Goal: Navigation & Orientation: Find specific page/section

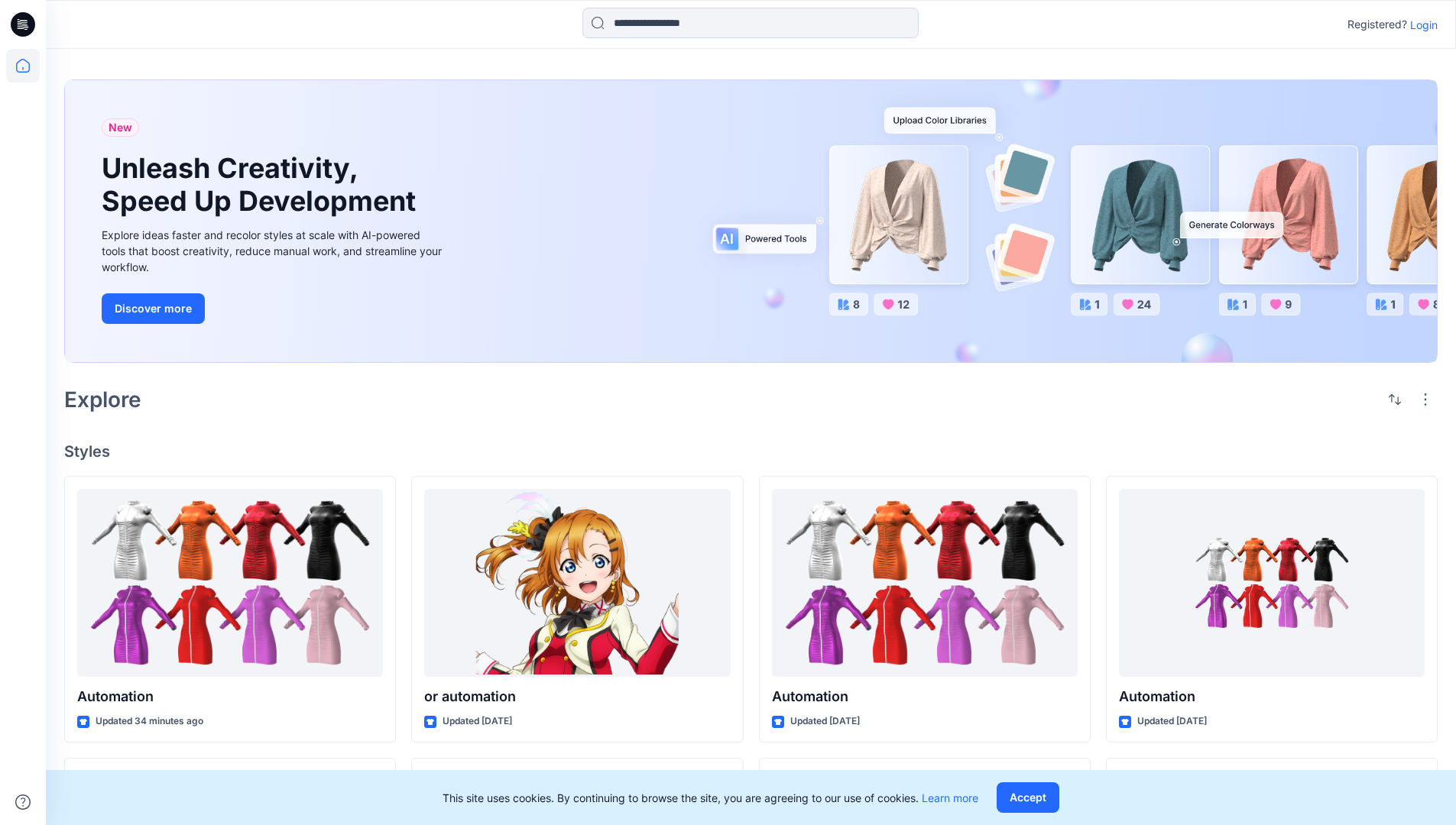
click at [1420, 24] on p "Login" at bounding box center [1424, 24] width 28 height 16
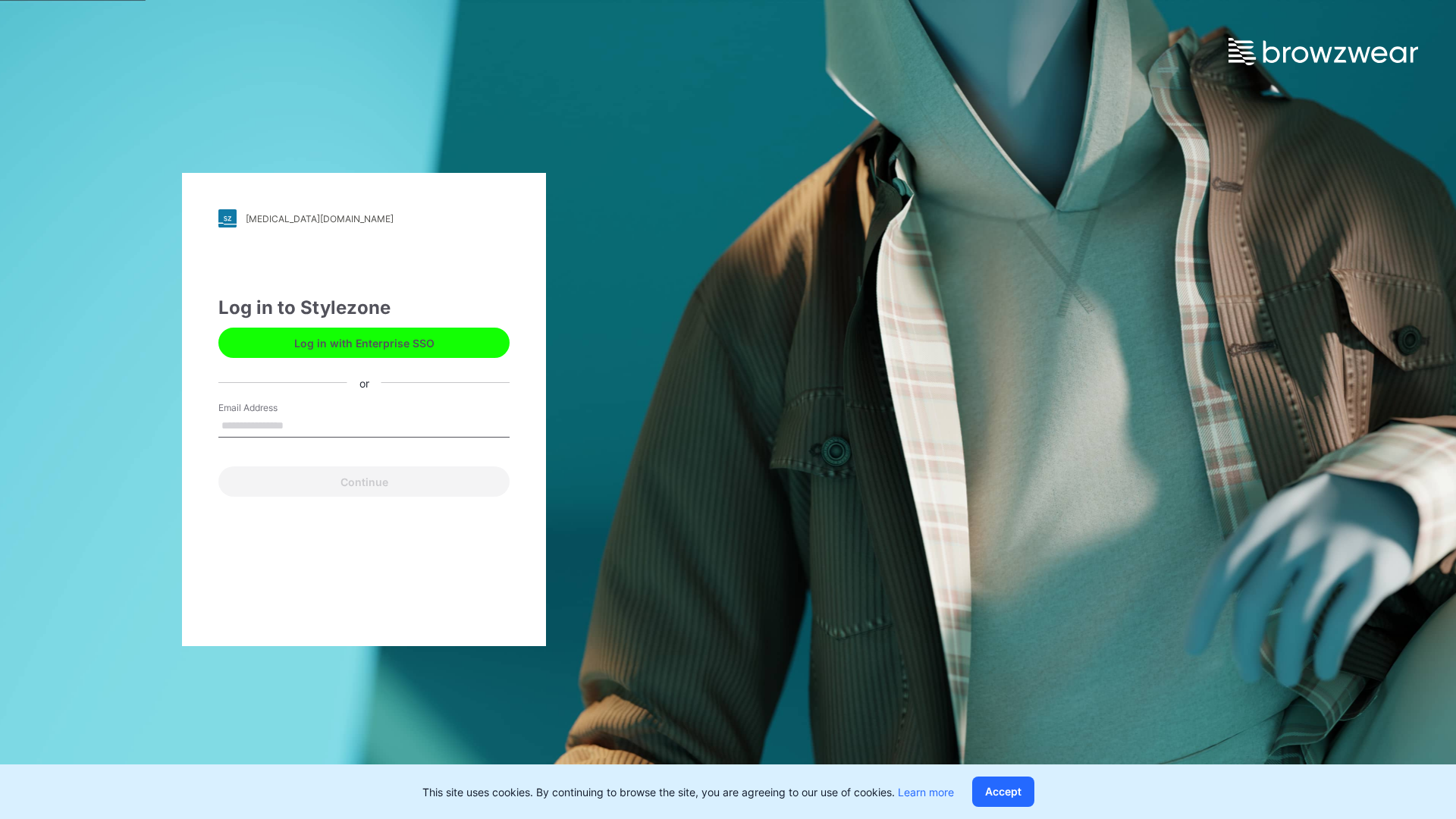
click at [299, 425] on input "Email Address" at bounding box center [364, 426] width 291 height 22
type input "**********"
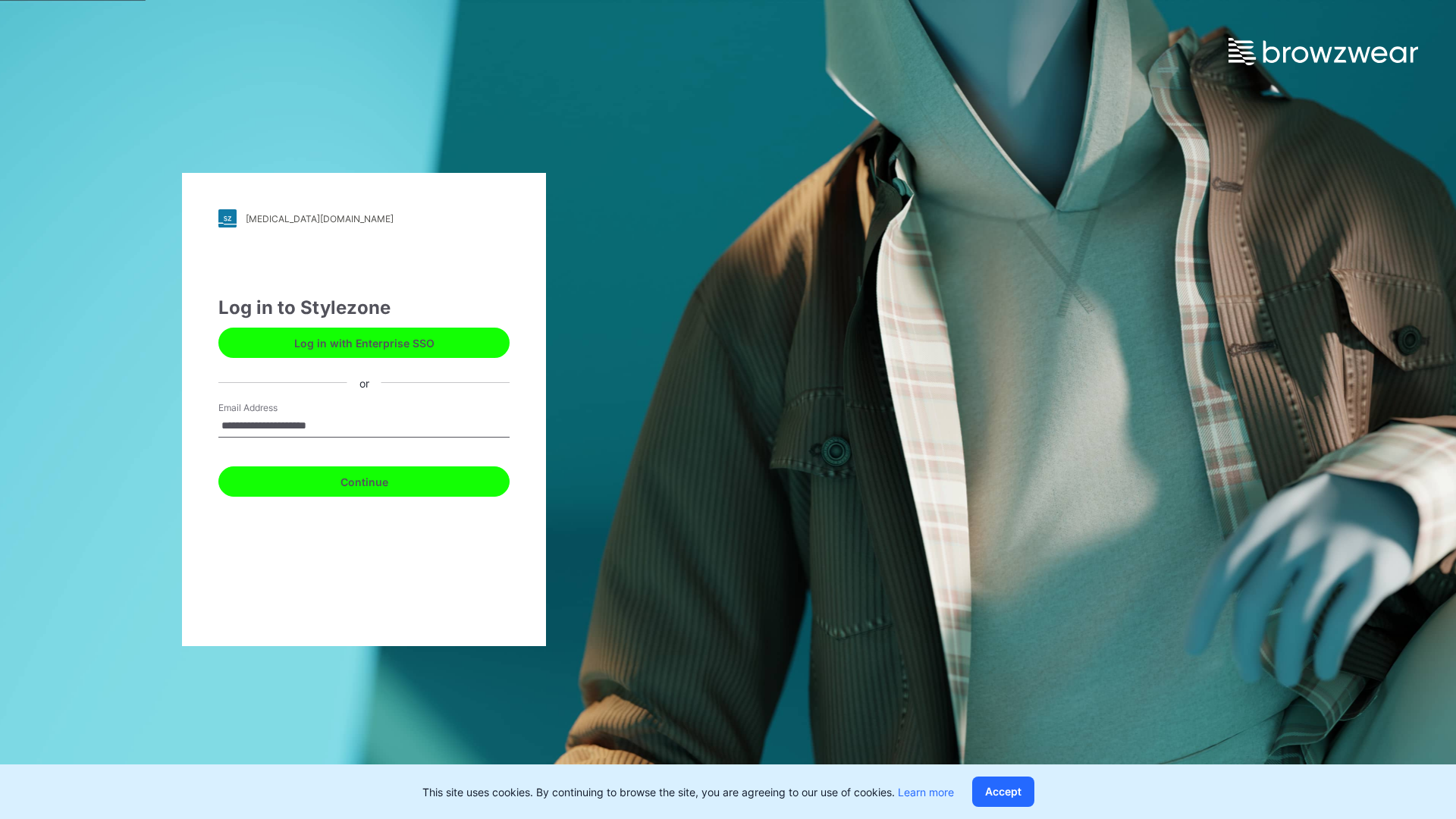
click at [380, 479] on button "Continue" at bounding box center [364, 481] width 291 height 30
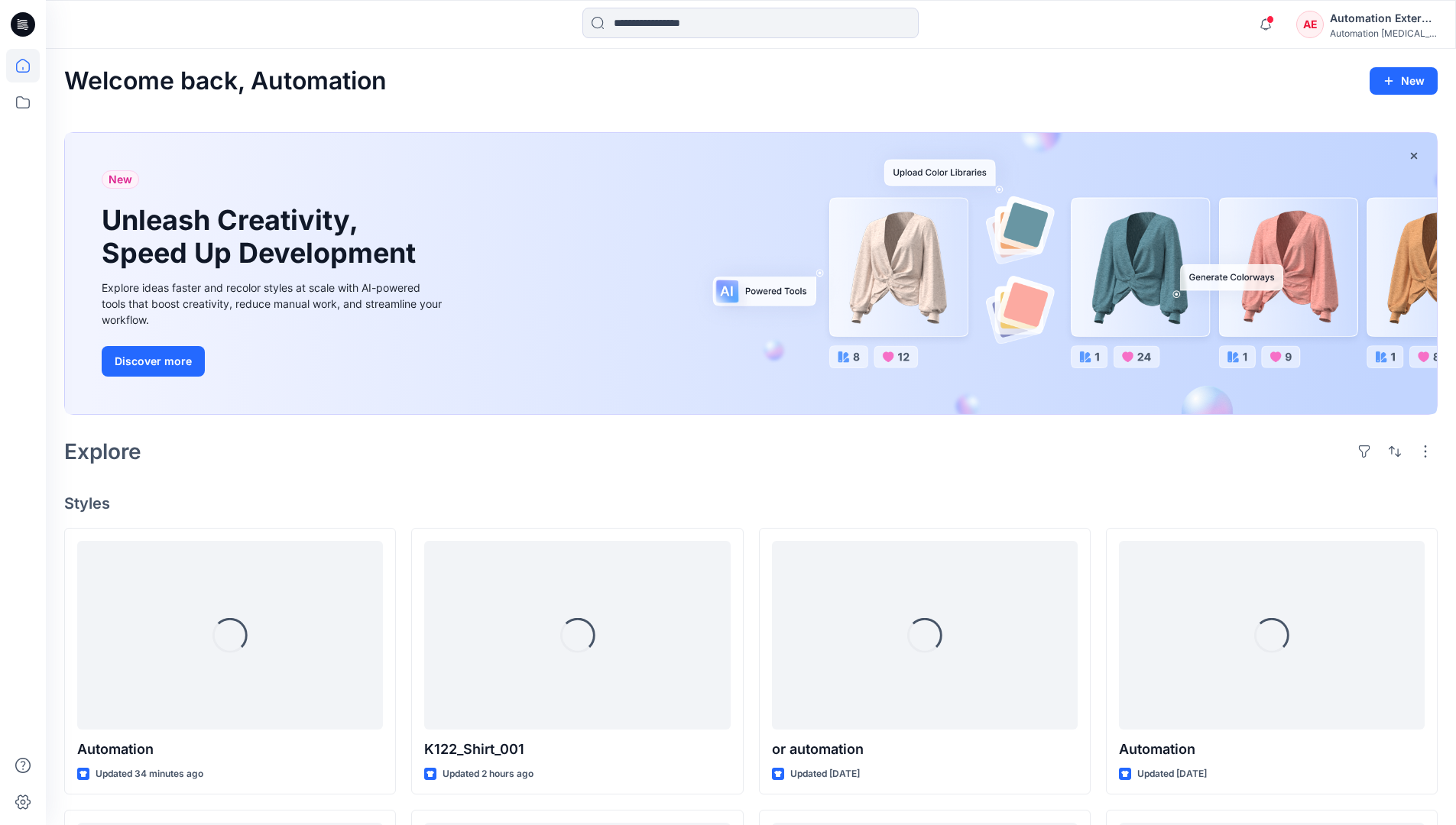
click at [29, 65] on icon at bounding box center [23, 66] width 14 height 14
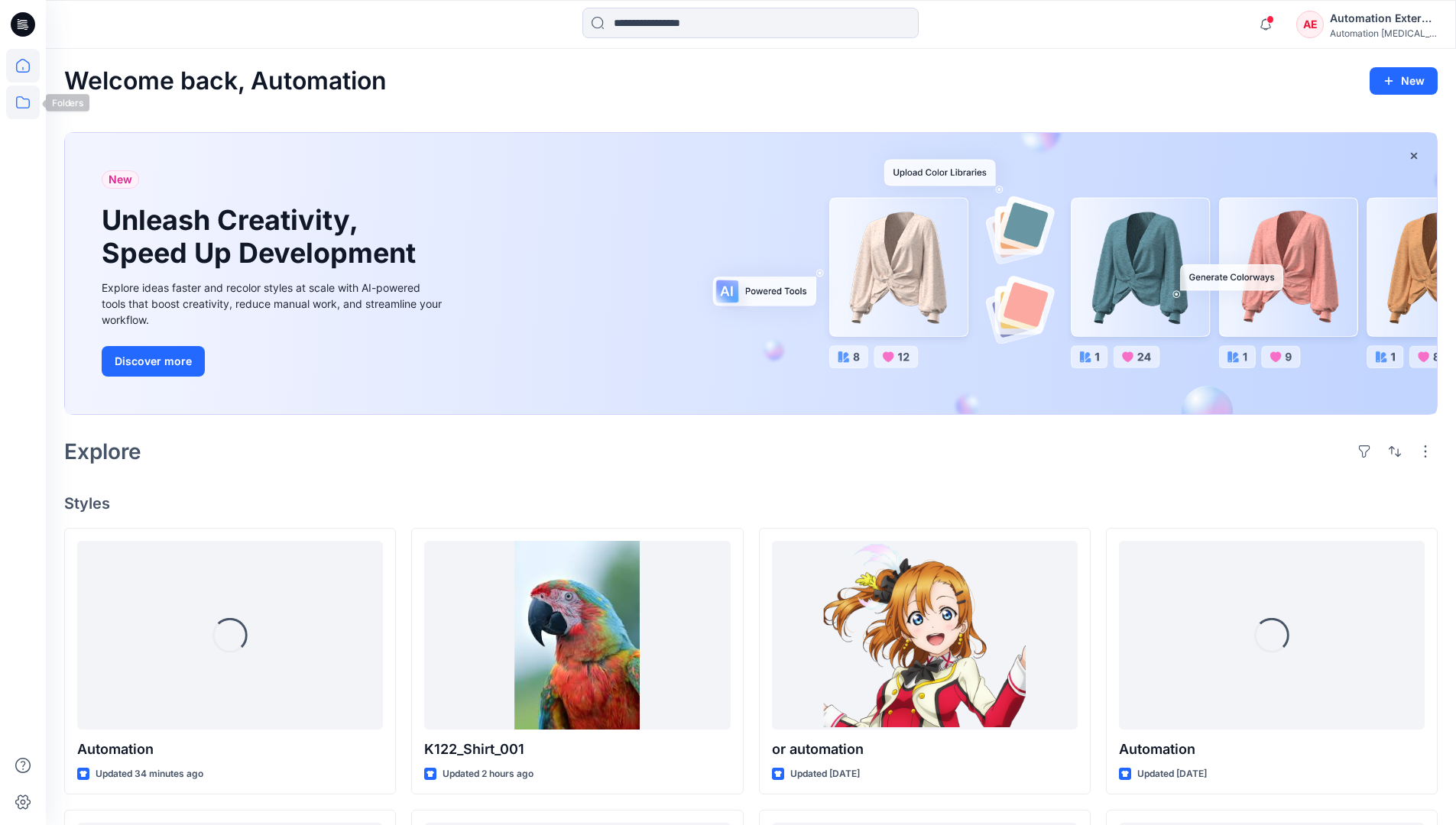
click at [28, 104] on icon at bounding box center [23, 102] width 34 height 34
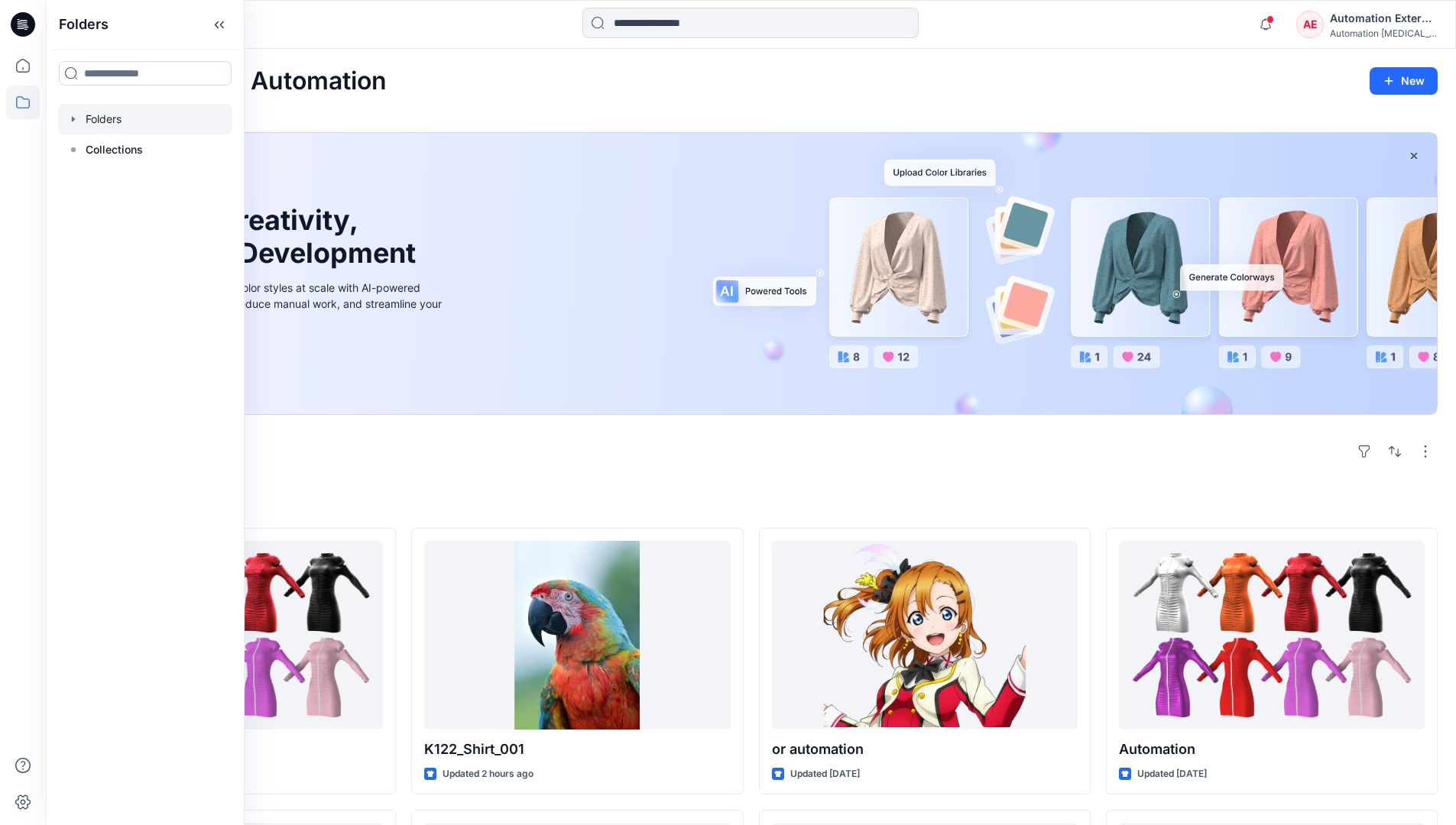
click at [139, 120] on div at bounding box center [146, 118] width 174 height 30
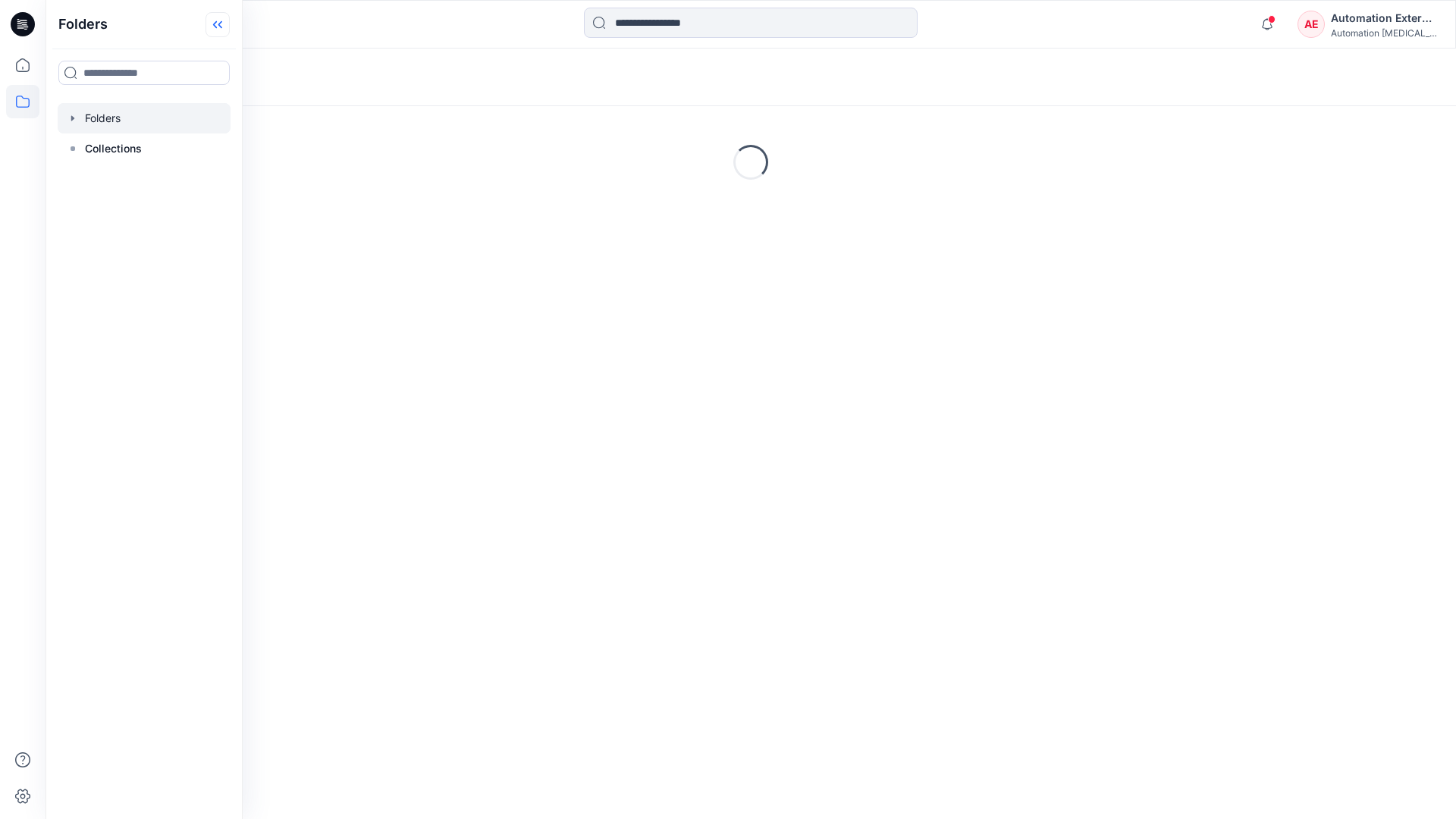
click at [218, 29] on icon at bounding box center [218, 24] width 24 height 25
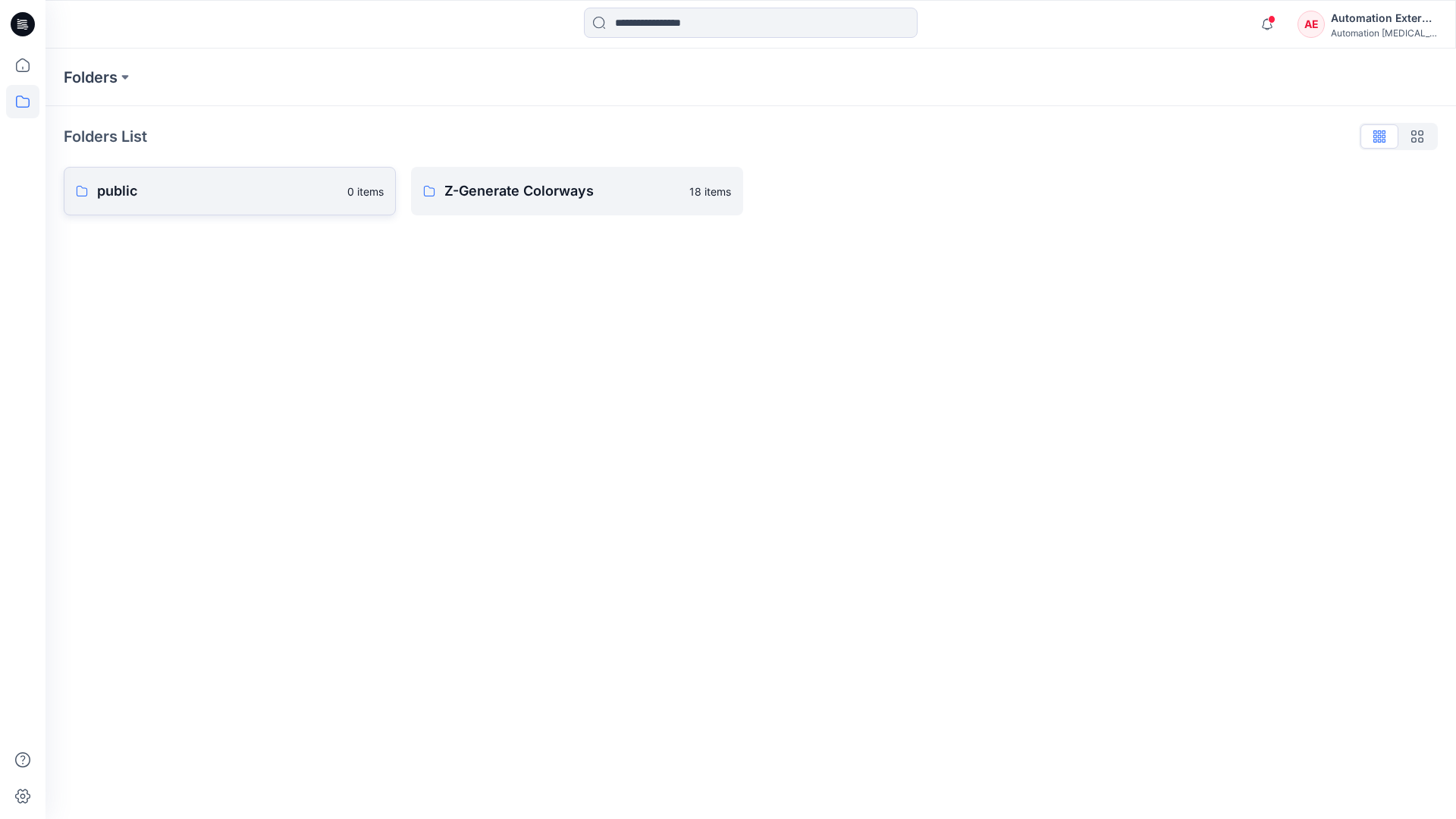
click at [167, 191] on p "public" at bounding box center [217, 191] width 241 height 22
